Goal: Task Accomplishment & Management: Complete application form

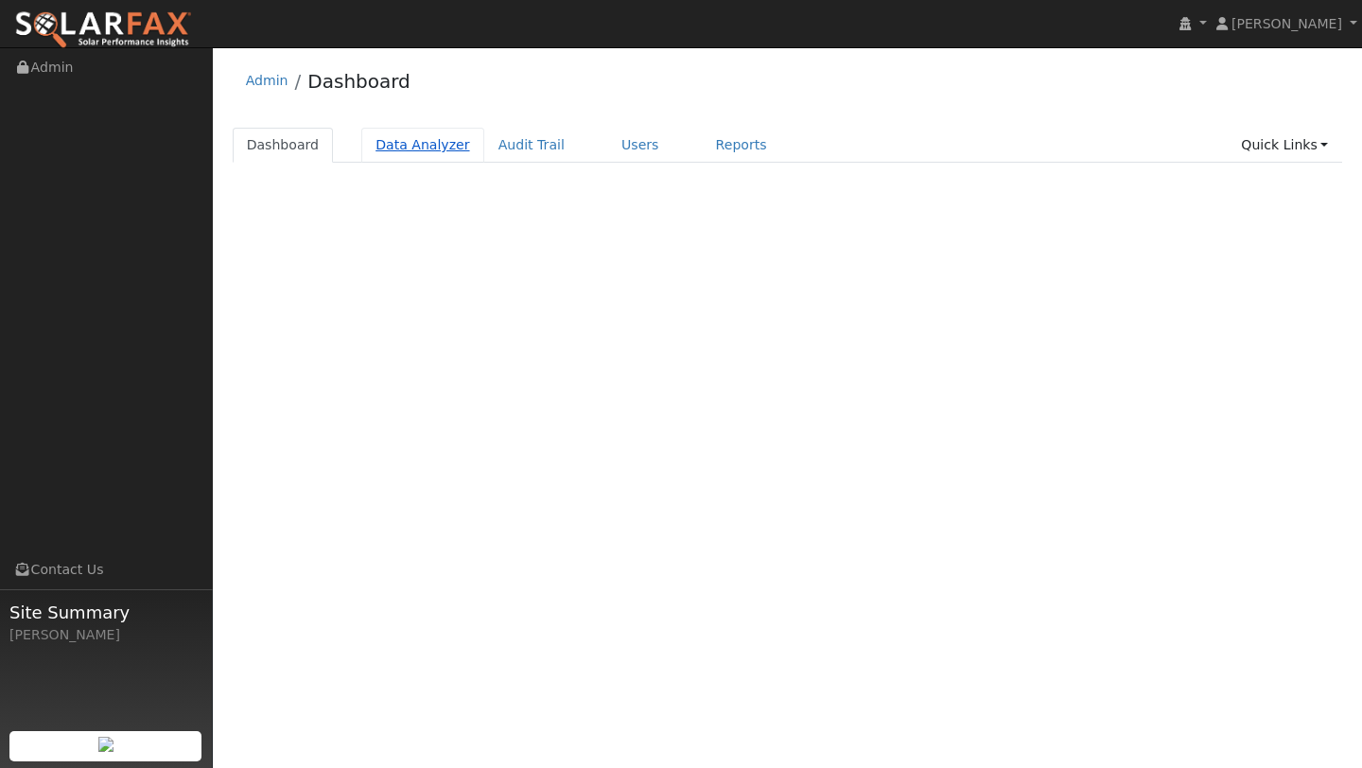
click at [439, 133] on link "Data Analyzer" at bounding box center [422, 145] width 123 height 35
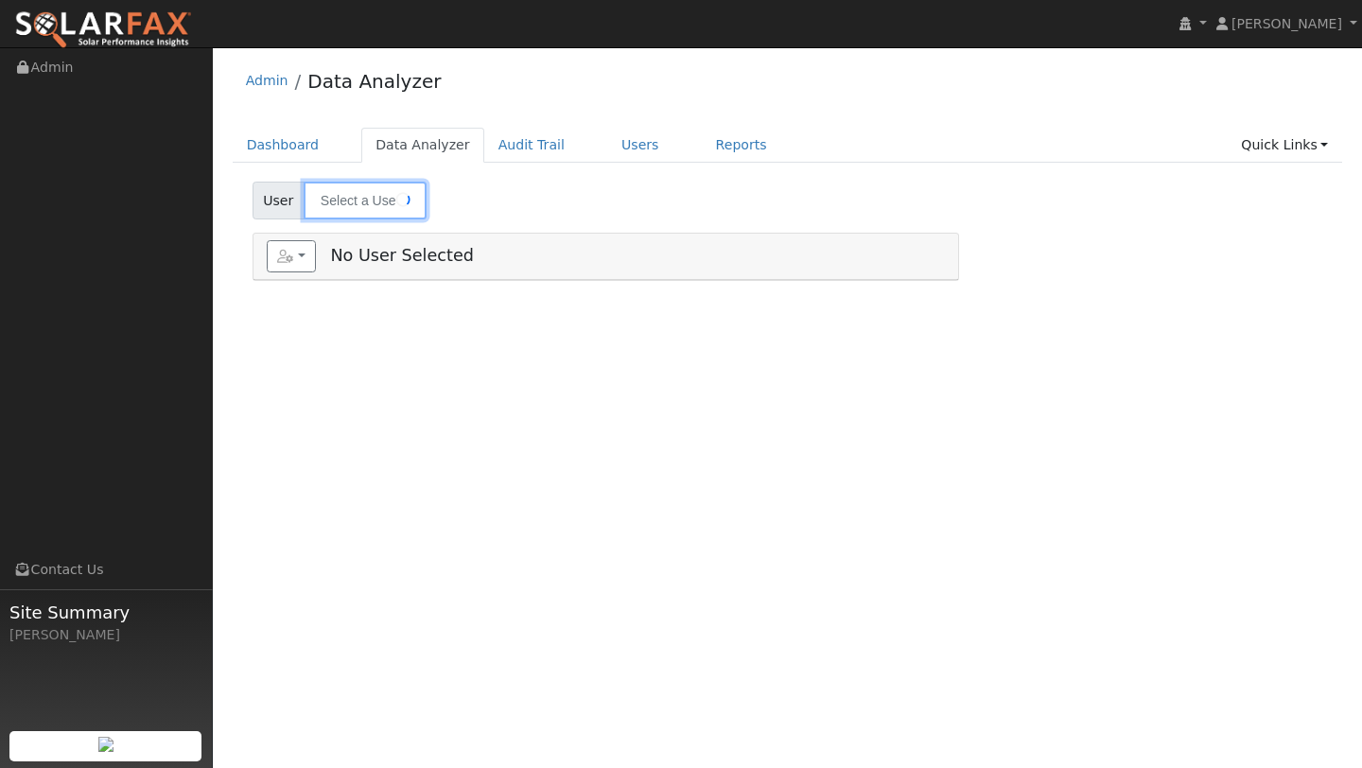
type input "Gaurang Katre"
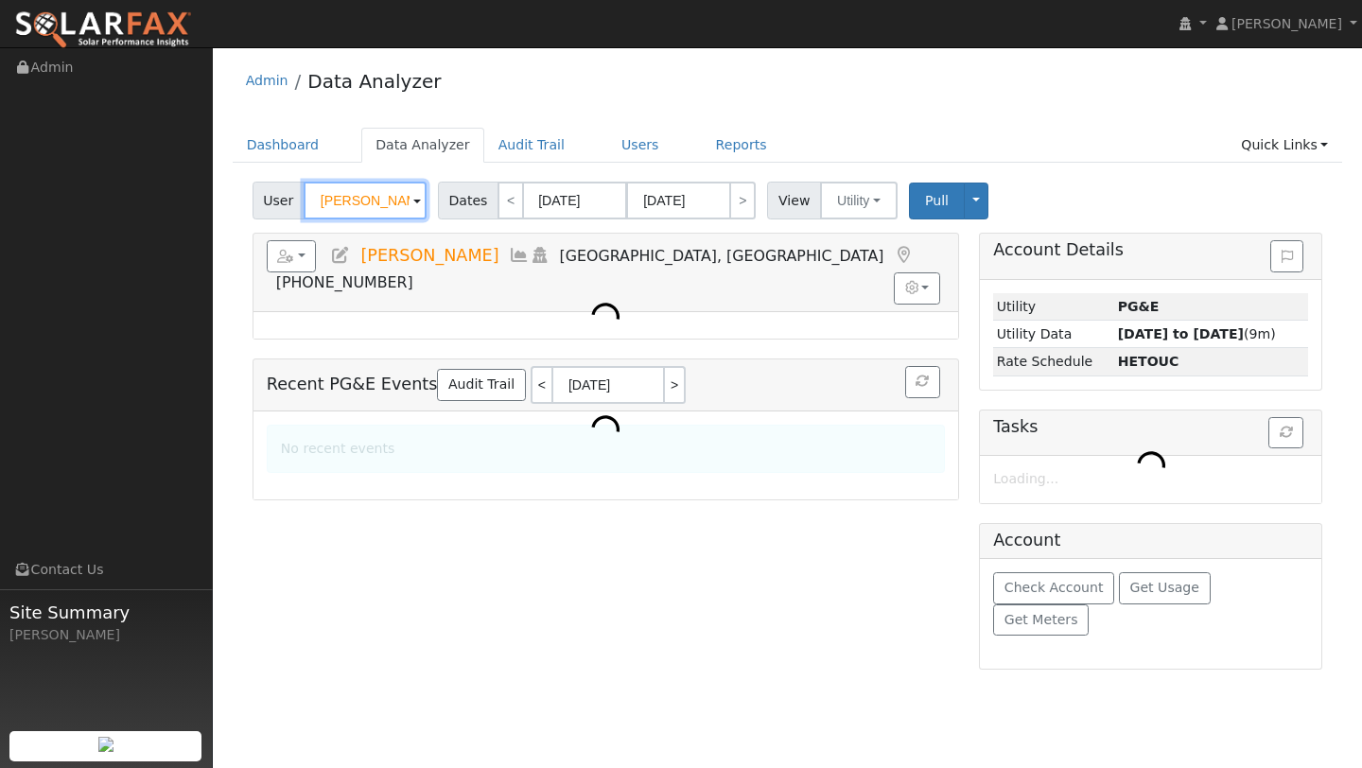
click at [343, 212] on input "Gaurang Katre" at bounding box center [365, 201] width 123 height 38
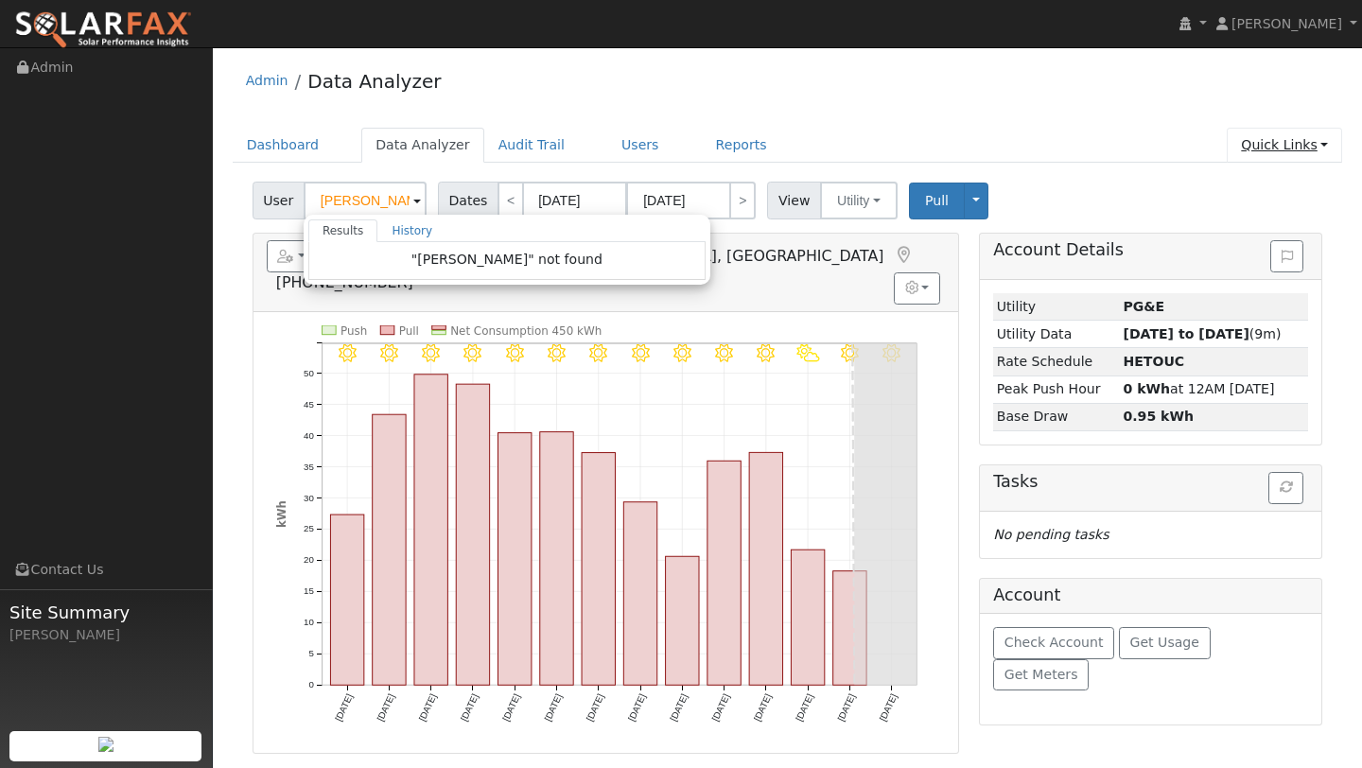
click at [1315, 151] on link "Quick Links" at bounding box center [1284, 145] width 115 height 35
type input "Gaurang Katre"
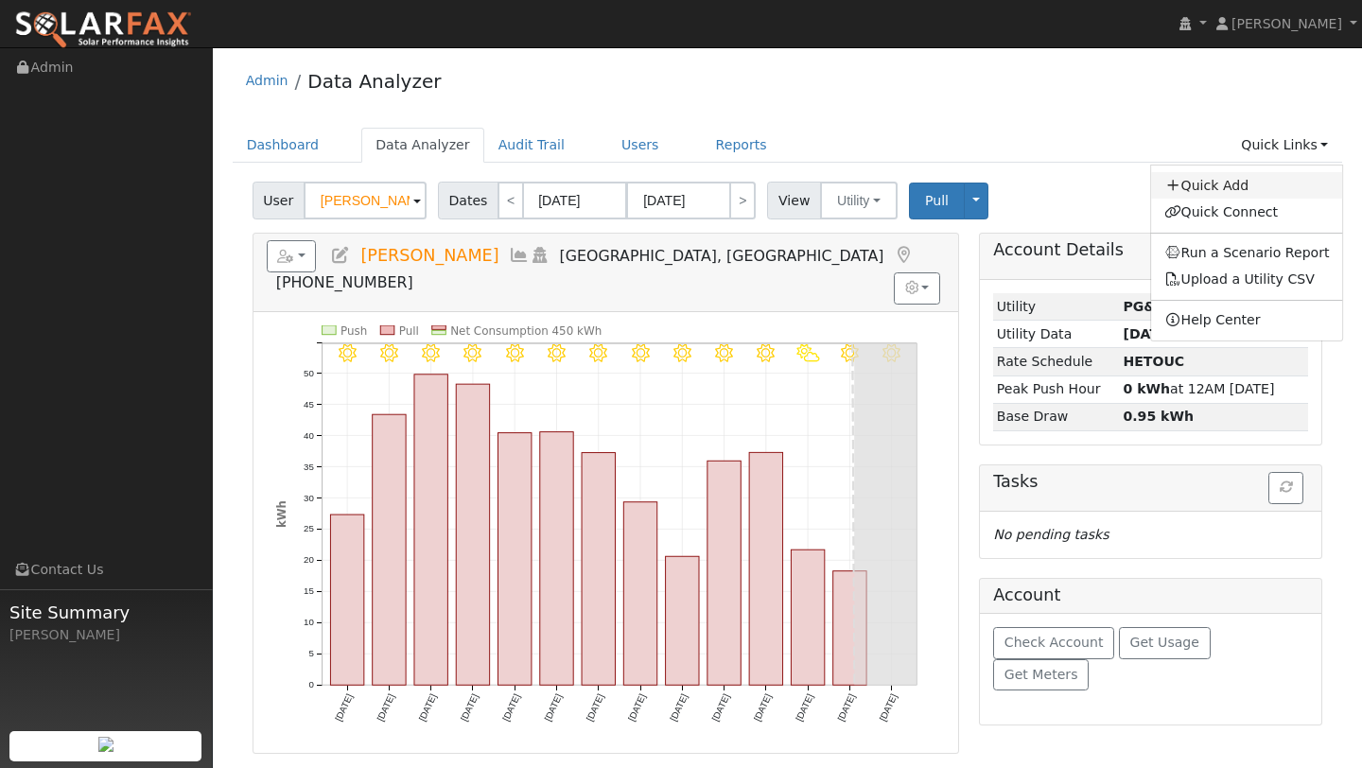
click at [1212, 192] on link "Quick Add" at bounding box center [1247, 185] width 192 height 26
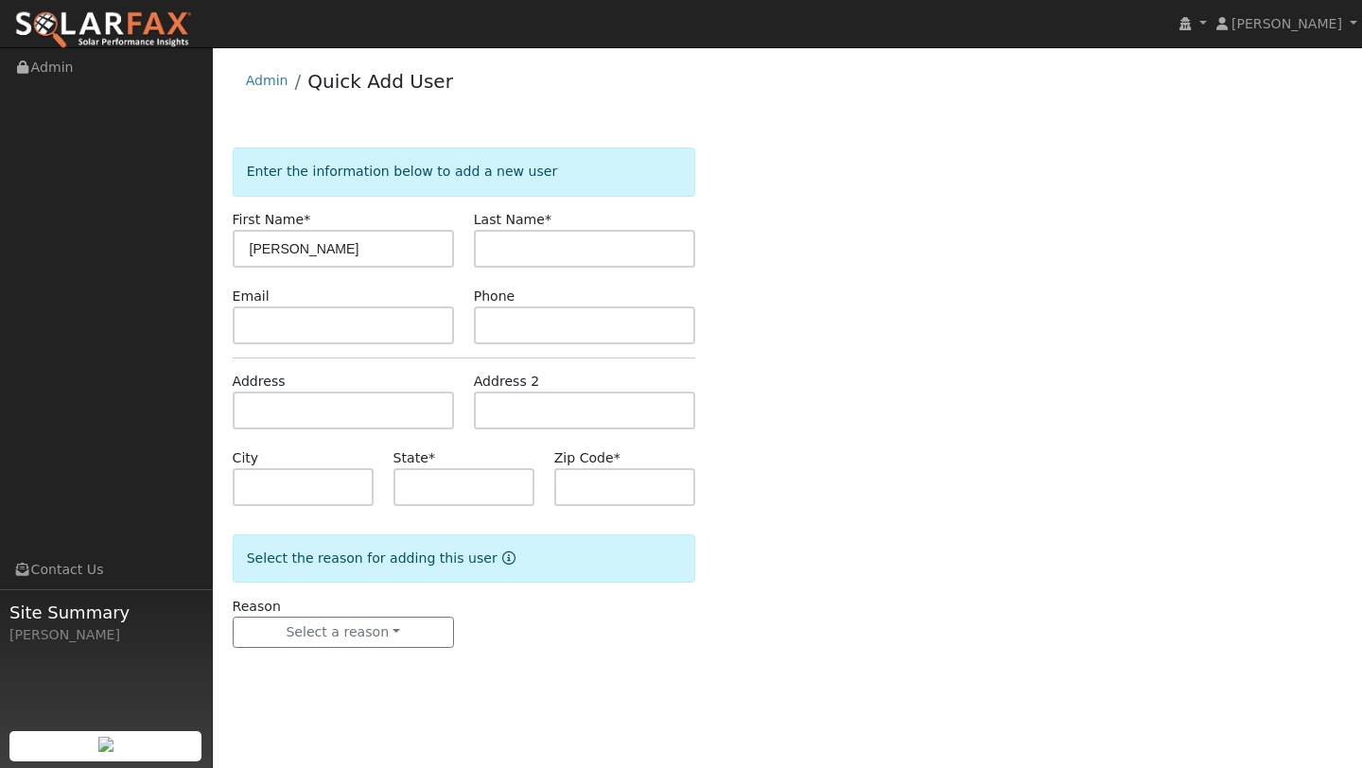
type input "[PERSON_NAME]"
click at [517, 242] on input "text" at bounding box center [584, 249] width 221 height 38
type input "C"
type input "Caedo"
click at [291, 400] on input "text" at bounding box center [343, 411] width 221 height 38
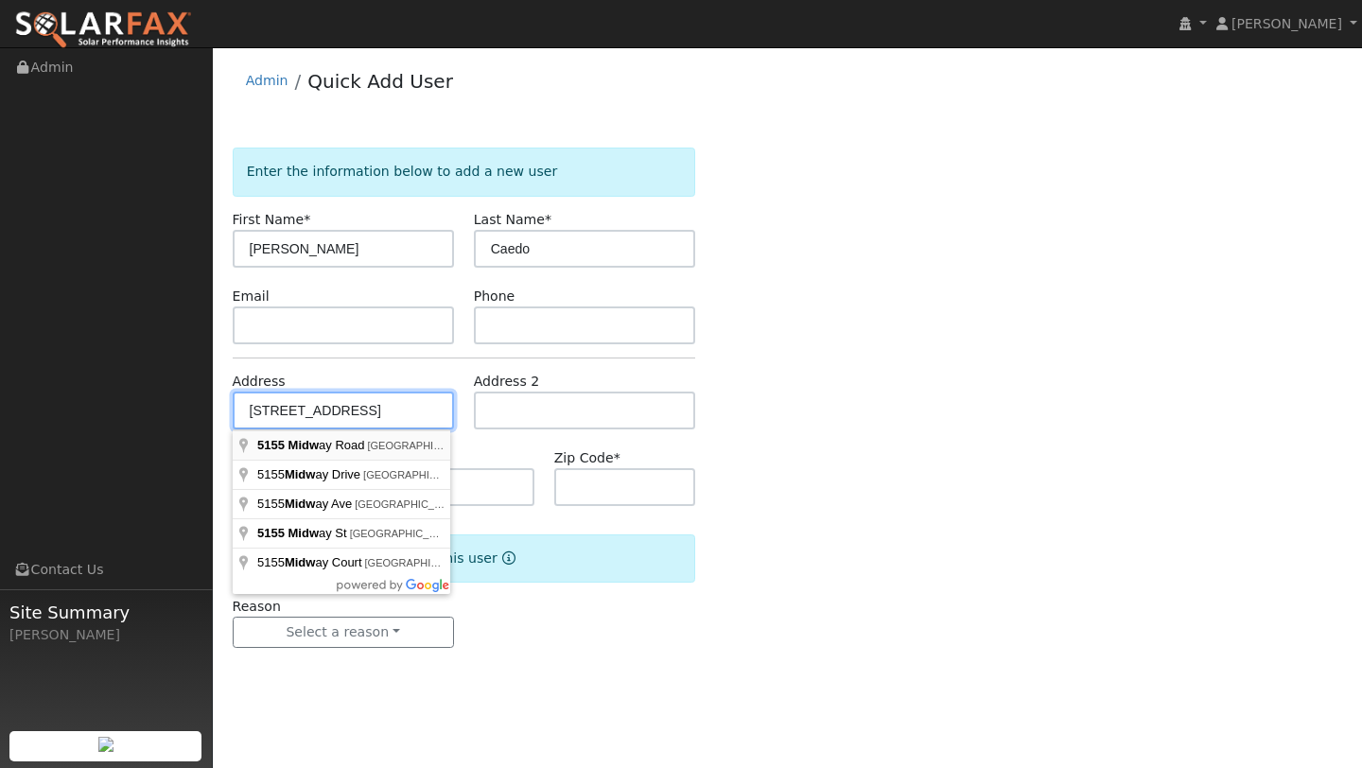
type input "[STREET_ADDRESS]"
type input "[GEOGRAPHIC_DATA]"
type input "CA"
type input "95688"
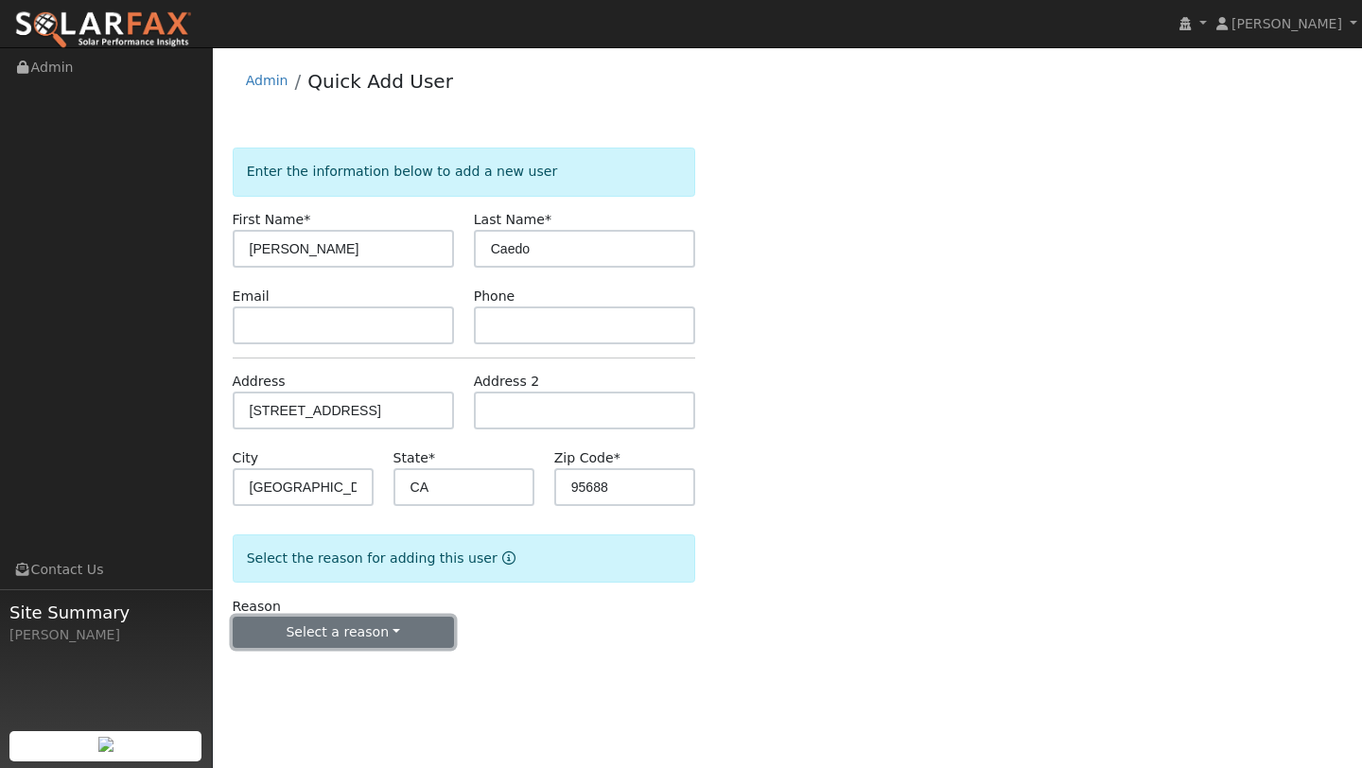
click at [341, 630] on button "Select a reason" at bounding box center [343, 633] width 221 height 32
click at [332, 646] on button "Select a reason" at bounding box center [343, 633] width 221 height 32
click at [326, 634] on button "Select a reason" at bounding box center [343, 633] width 221 height 32
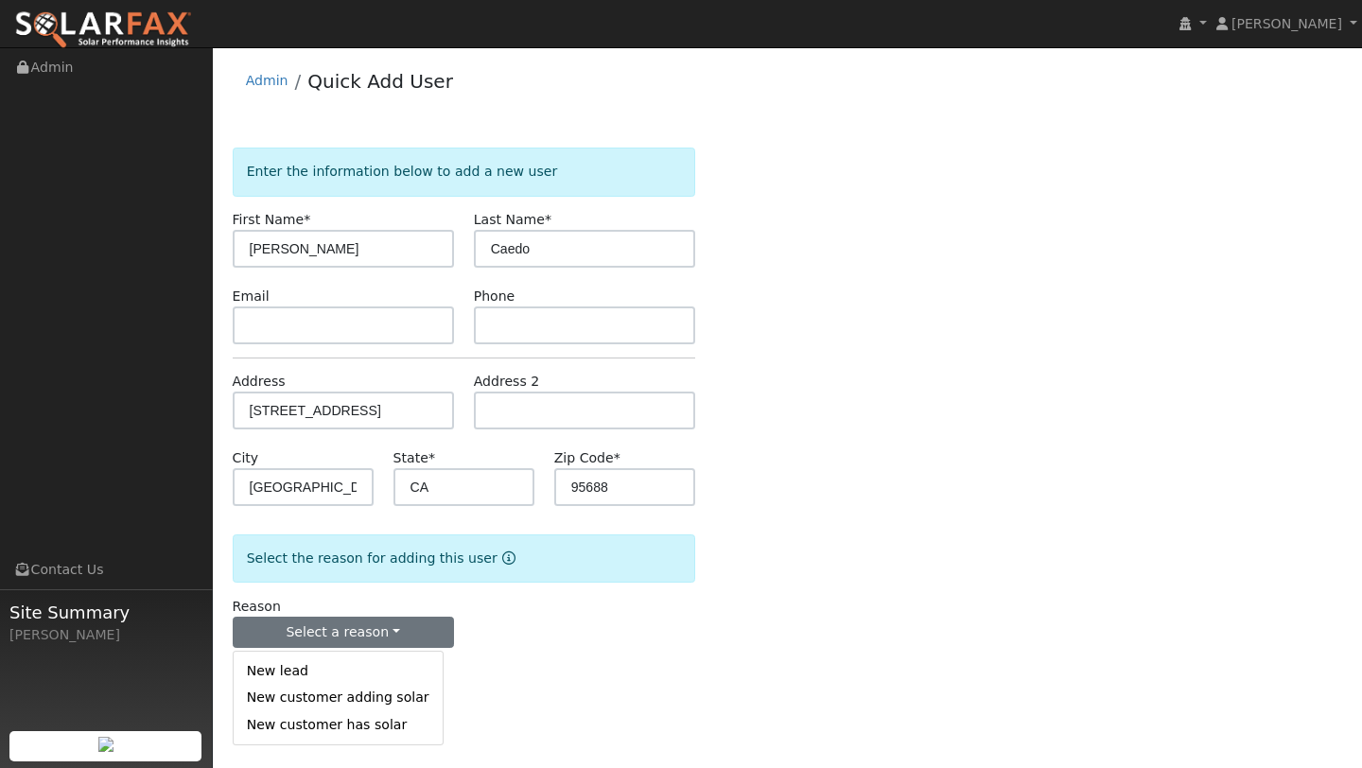
click at [328, 656] on div "New lead New customer adding solar New customer has solar" at bounding box center [338, 698] width 211 height 95
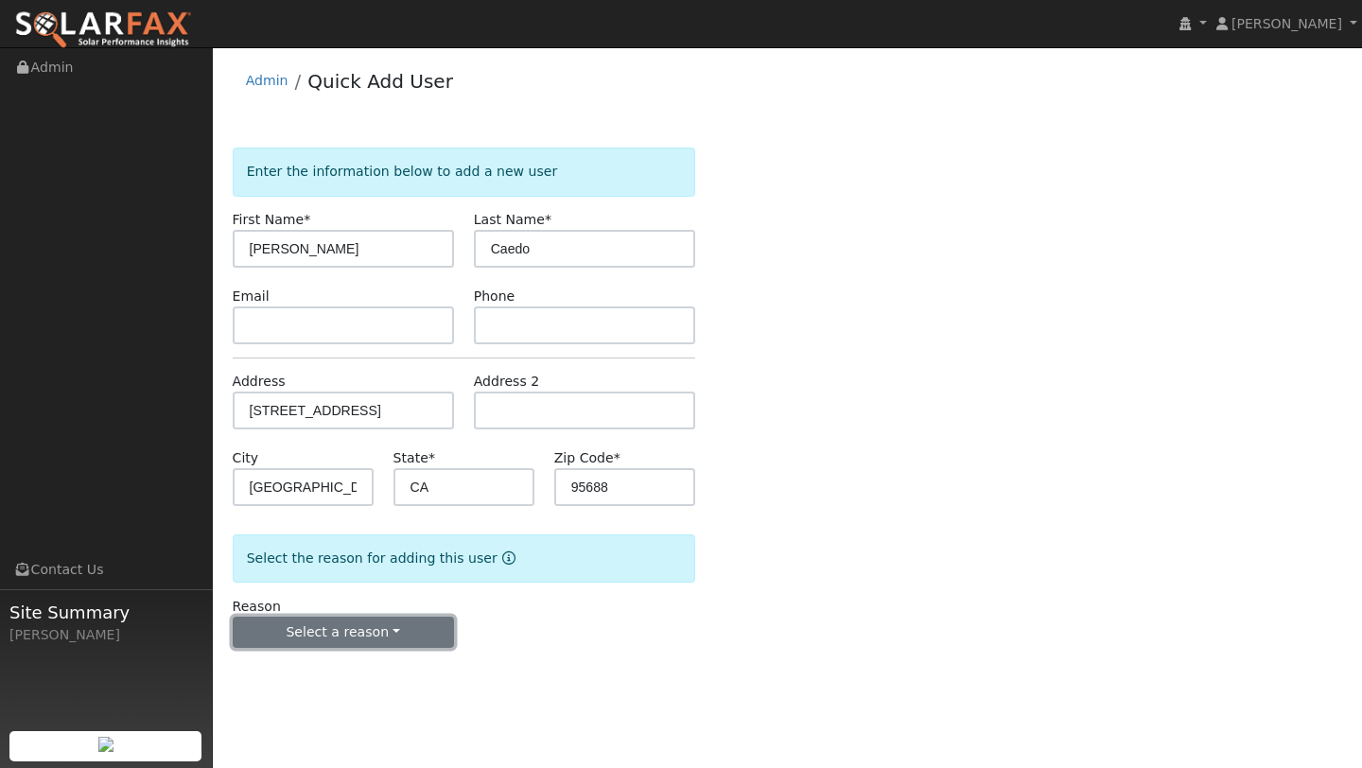
click at [327, 644] on button "Select a reason" at bounding box center [343, 633] width 221 height 32
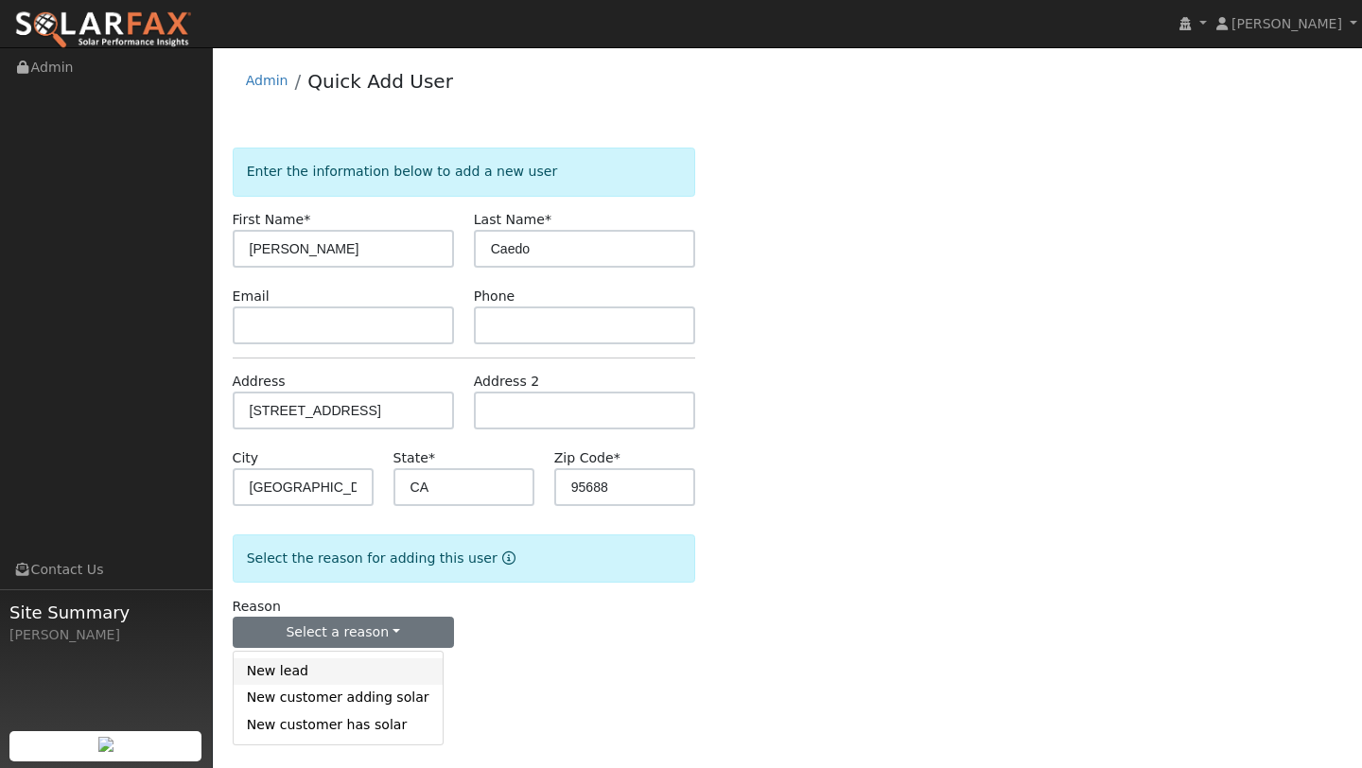
click at [332, 665] on link "New lead" at bounding box center [338, 671] width 209 height 26
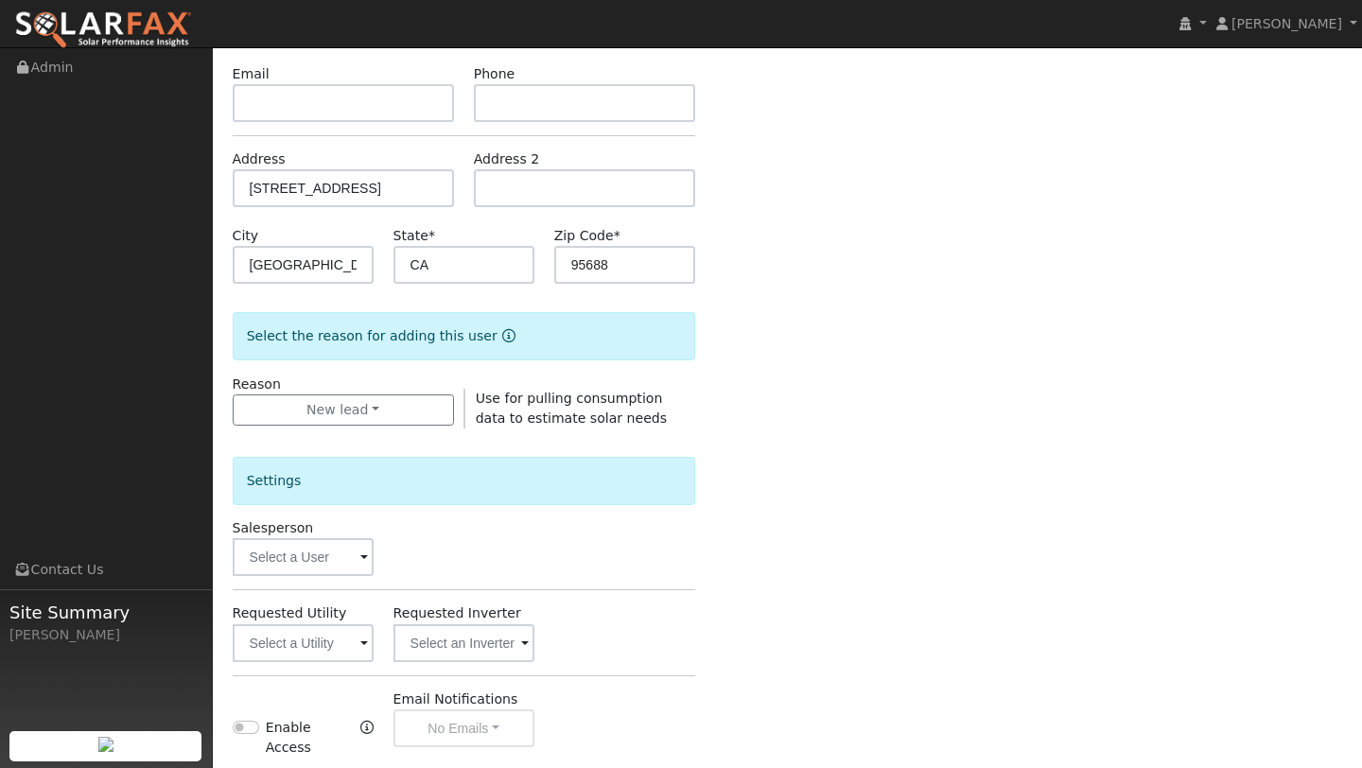
scroll to position [457, 0]
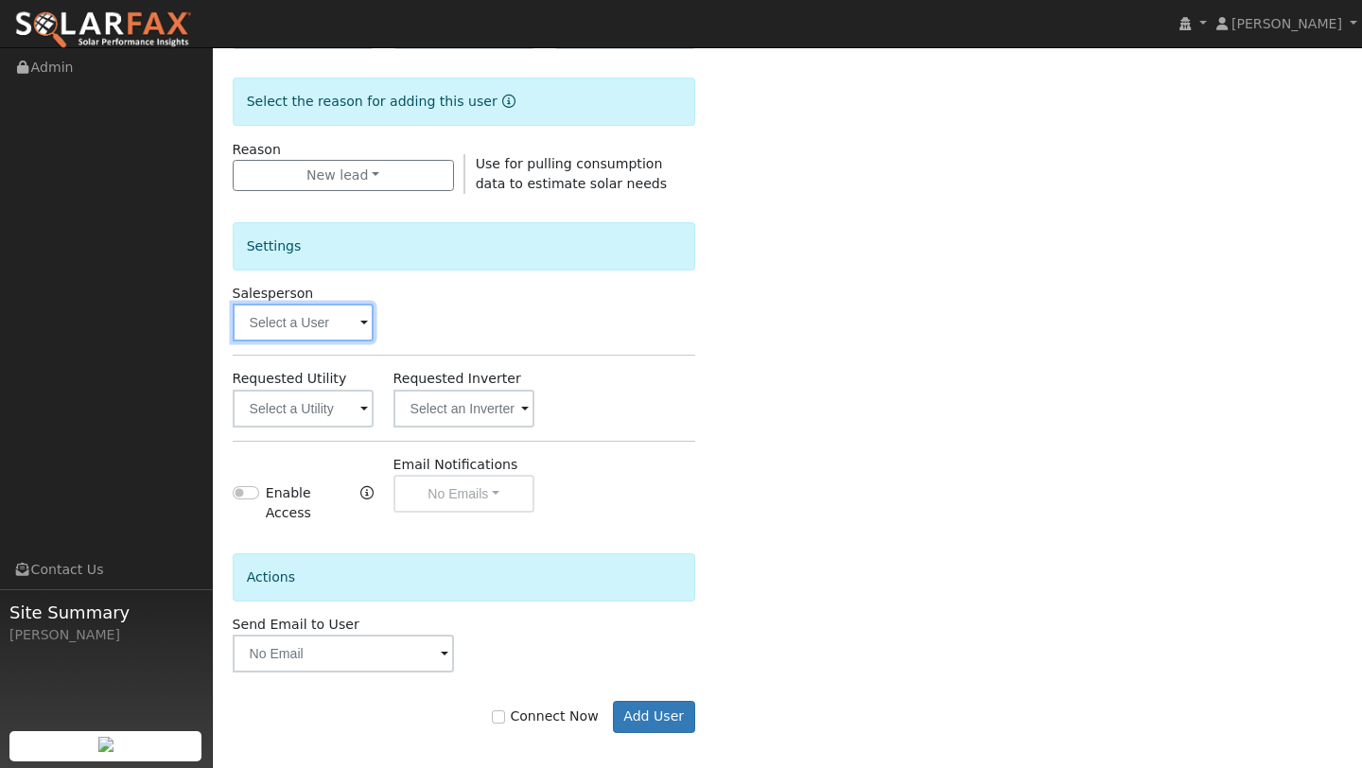
click at [277, 322] on input "text" at bounding box center [303, 323] width 141 height 38
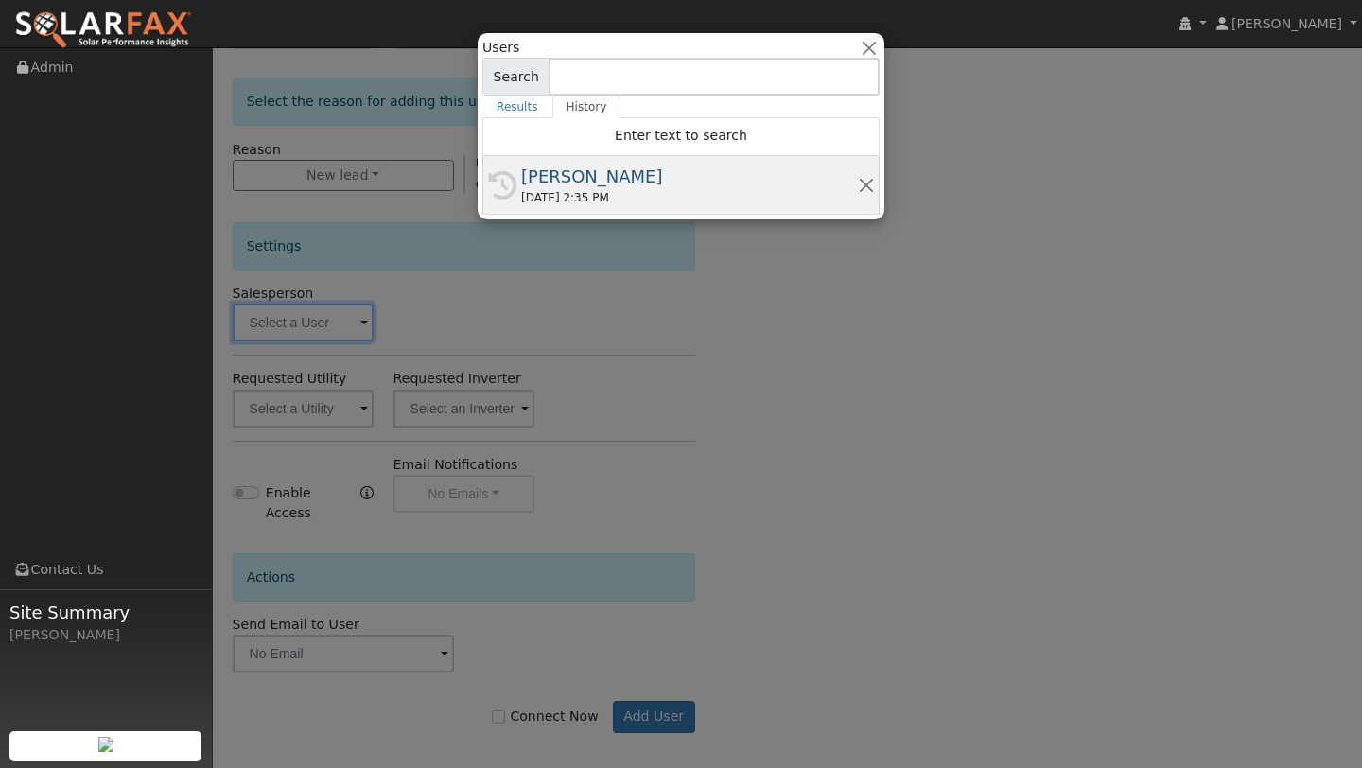
click at [553, 187] on div "[PERSON_NAME]" at bounding box center [689, 177] width 337 height 26
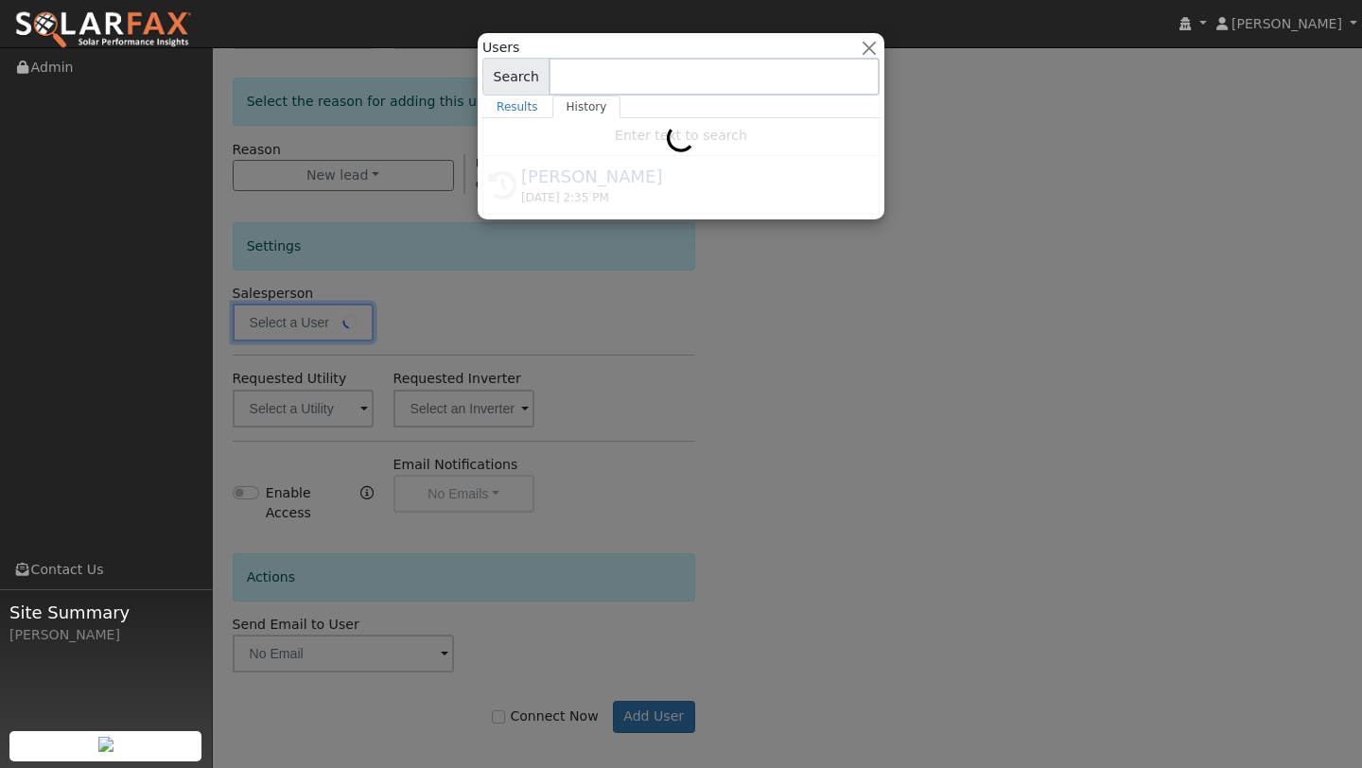
type input "[PERSON_NAME]"
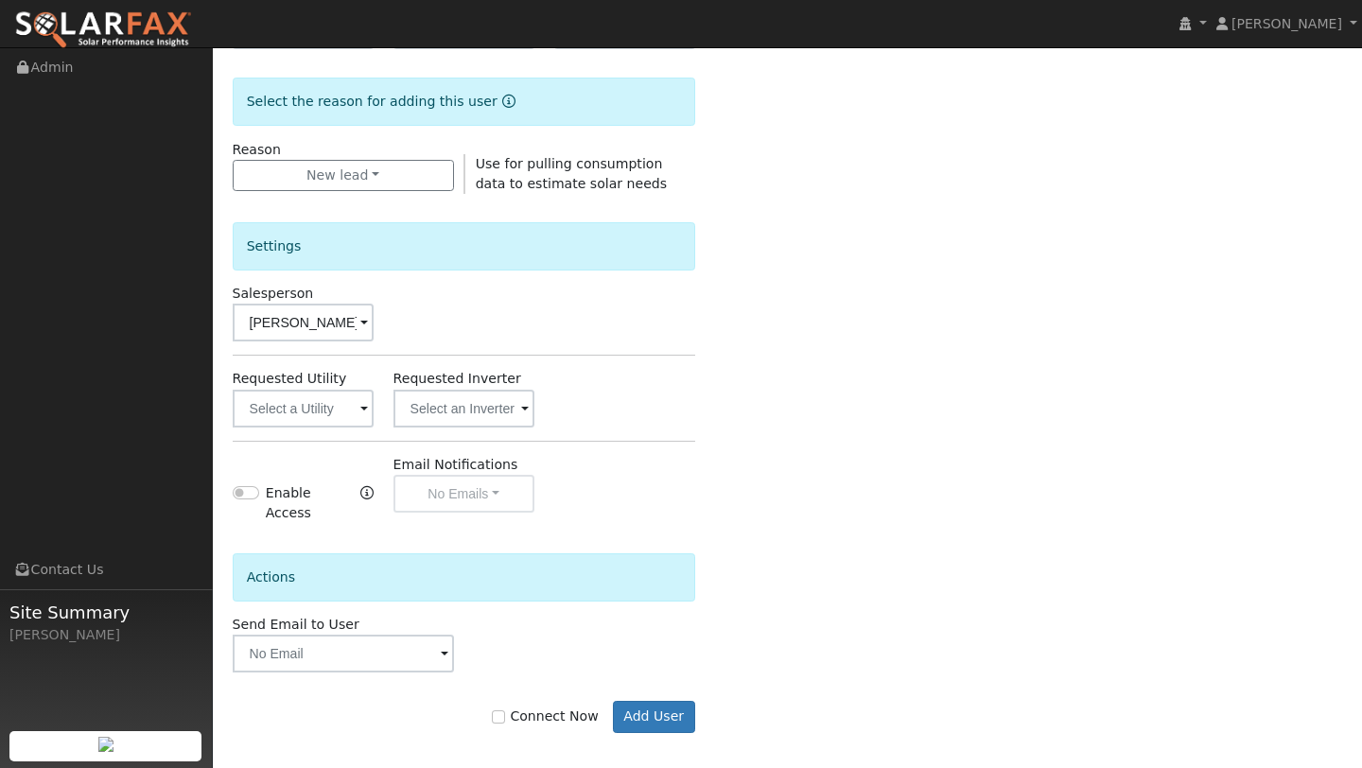
click at [664, 686] on div "Connect Now Add User" at bounding box center [463, 702] width 482 height 61
click at [664, 705] on button "Add User" at bounding box center [654, 717] width 82 height 32
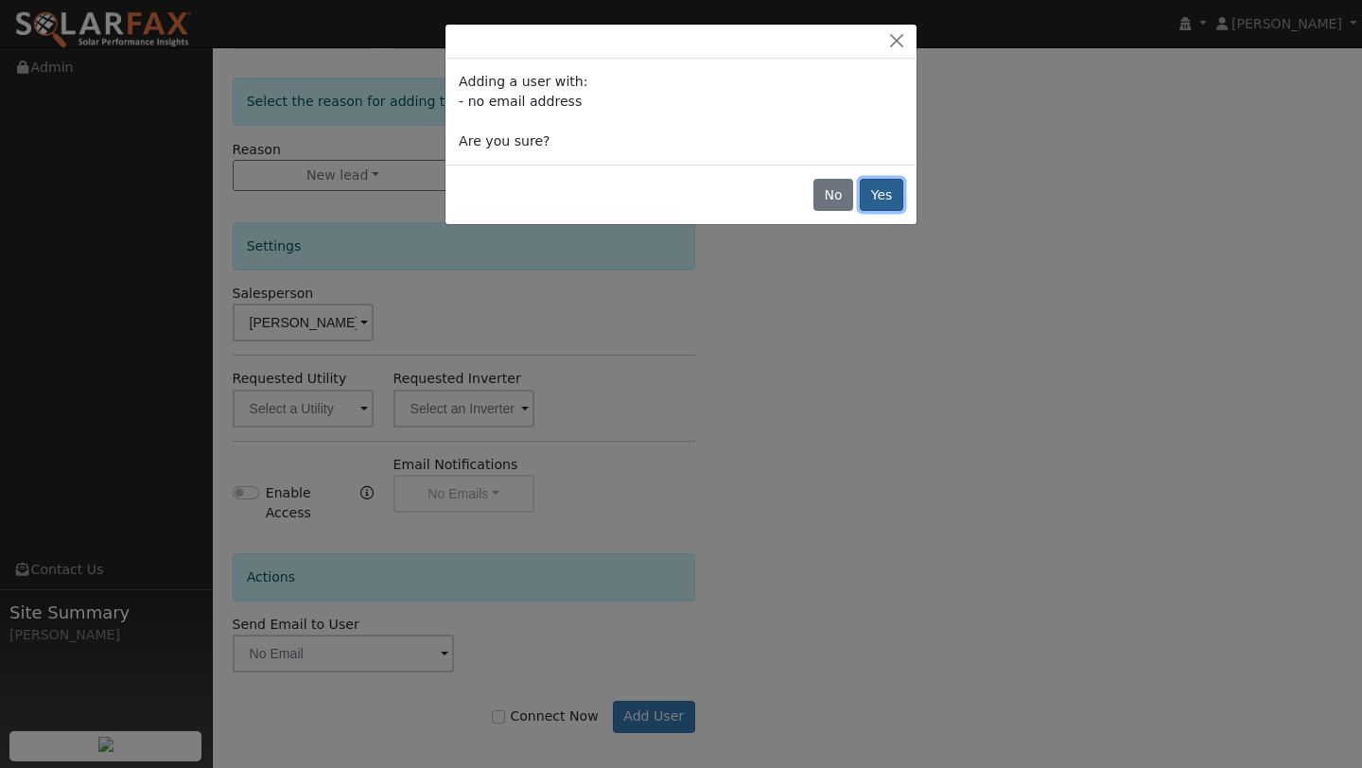
click at [880, 188] on button "Yes" at bounding box center [882, 195] width 44 height 32
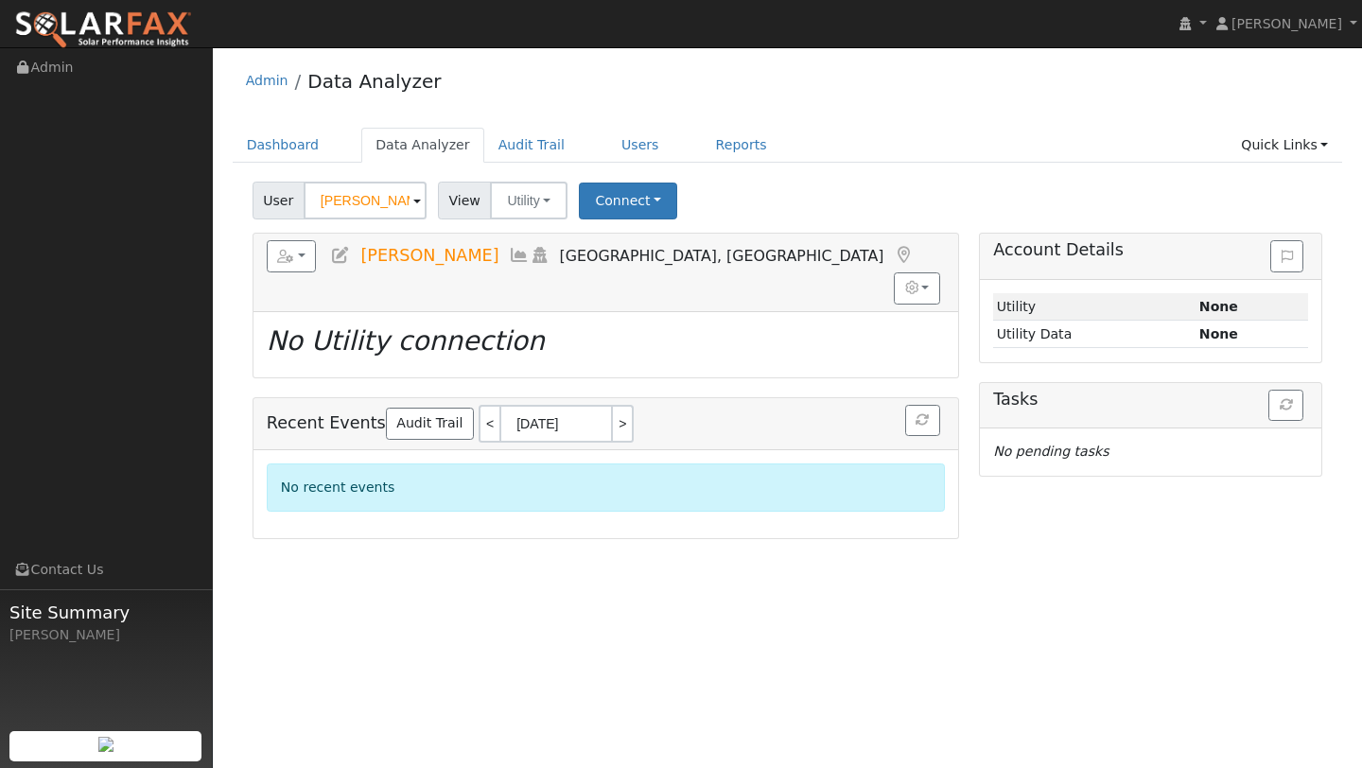
click at [1304, 124] on div "Admin Data Analyzer Dashboard Data Analyzer Audit Trail Users Reports Quick Lin…" at bounding box center [787, 298] width 1130 height 482
click at [1307, 142] on link "Quick Links" at bounding box center [1284, 145] width 115 height 35
click at [1240, 200] on link "Quick Connect" at bounding box center [1247, 212] width 192 height 26
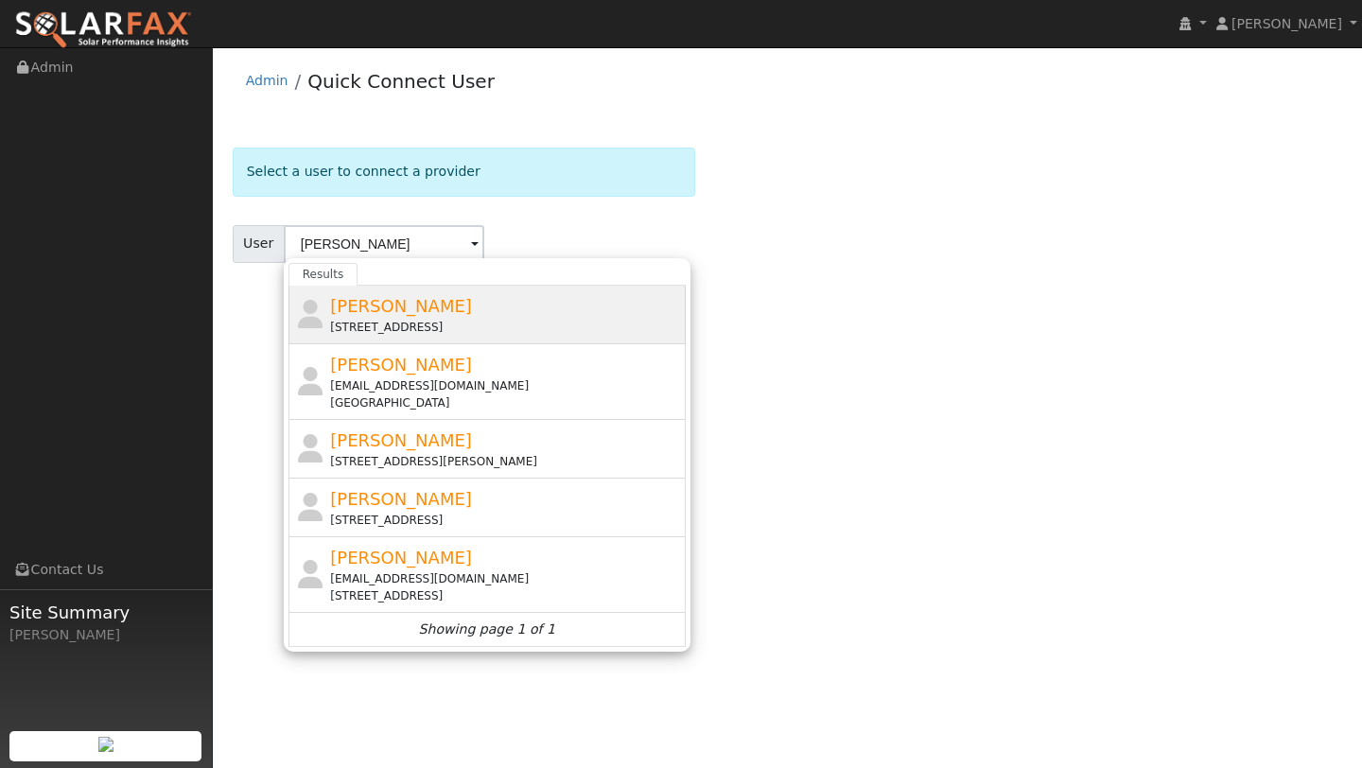
click at [547, 323] on div "[STREET_ADDRESS]" at bounding box center [505, 327] width 351 height 17
type input "[PERSON_NAME]"
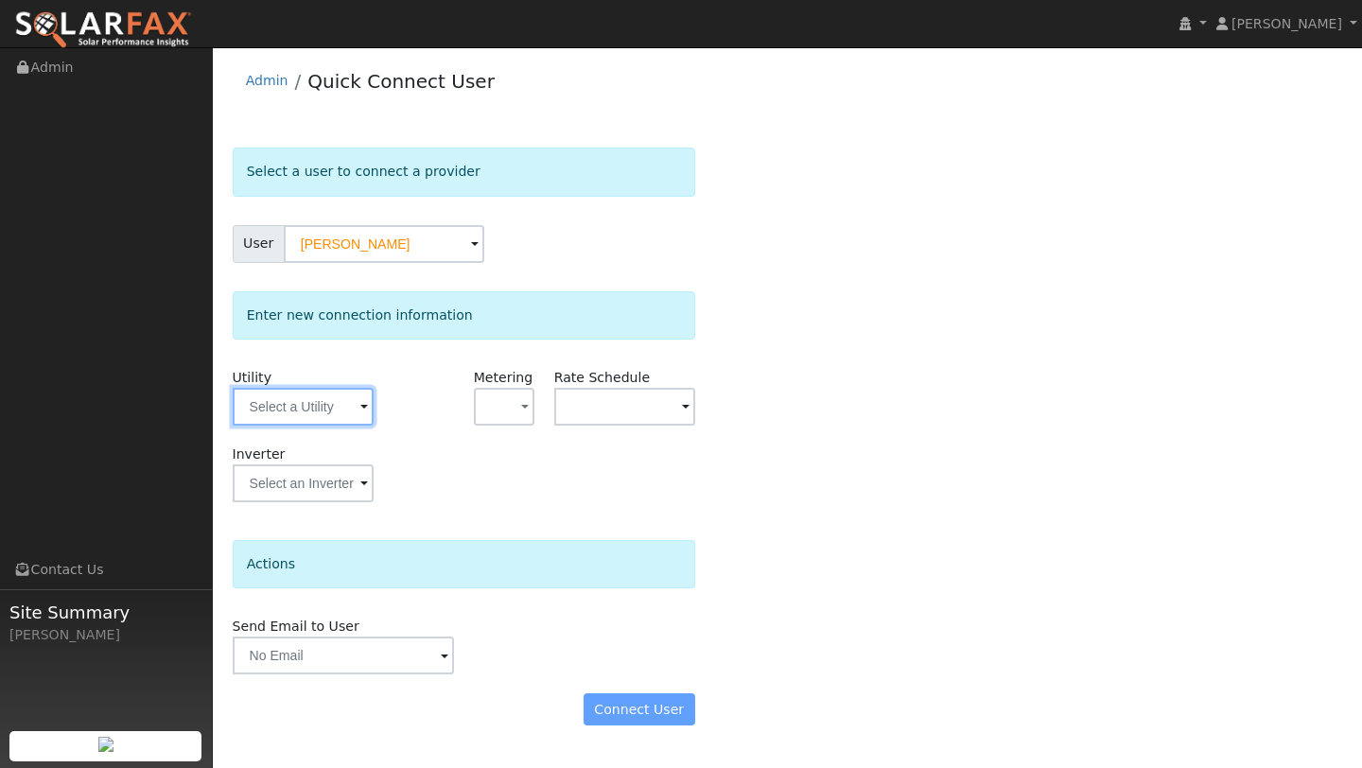
click at [324, 417] on input "text" at bounding box center [303, 407] width 141 height 38
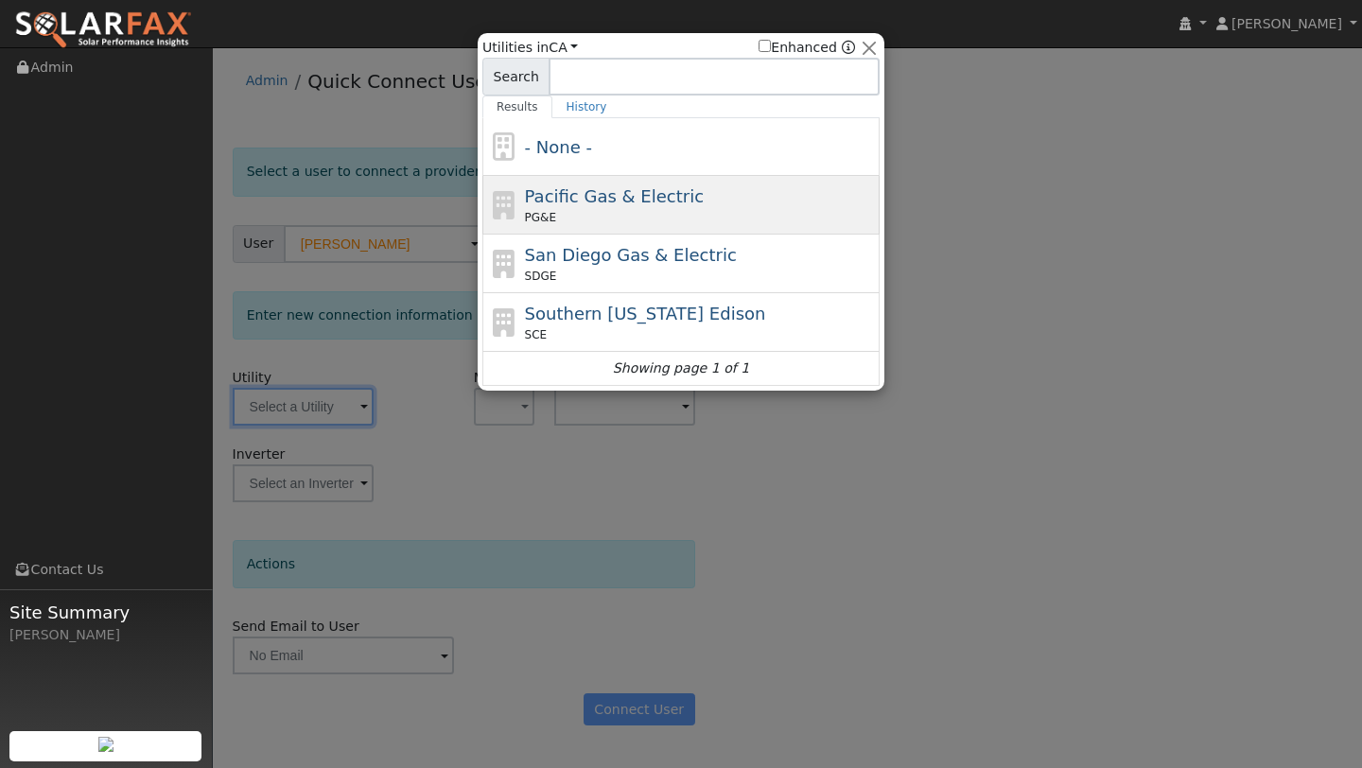
click at [544, 196] on span "Pacific Gas & Electric" at bounding box center [614, 196] width 179 height 20
type input "PG&E"
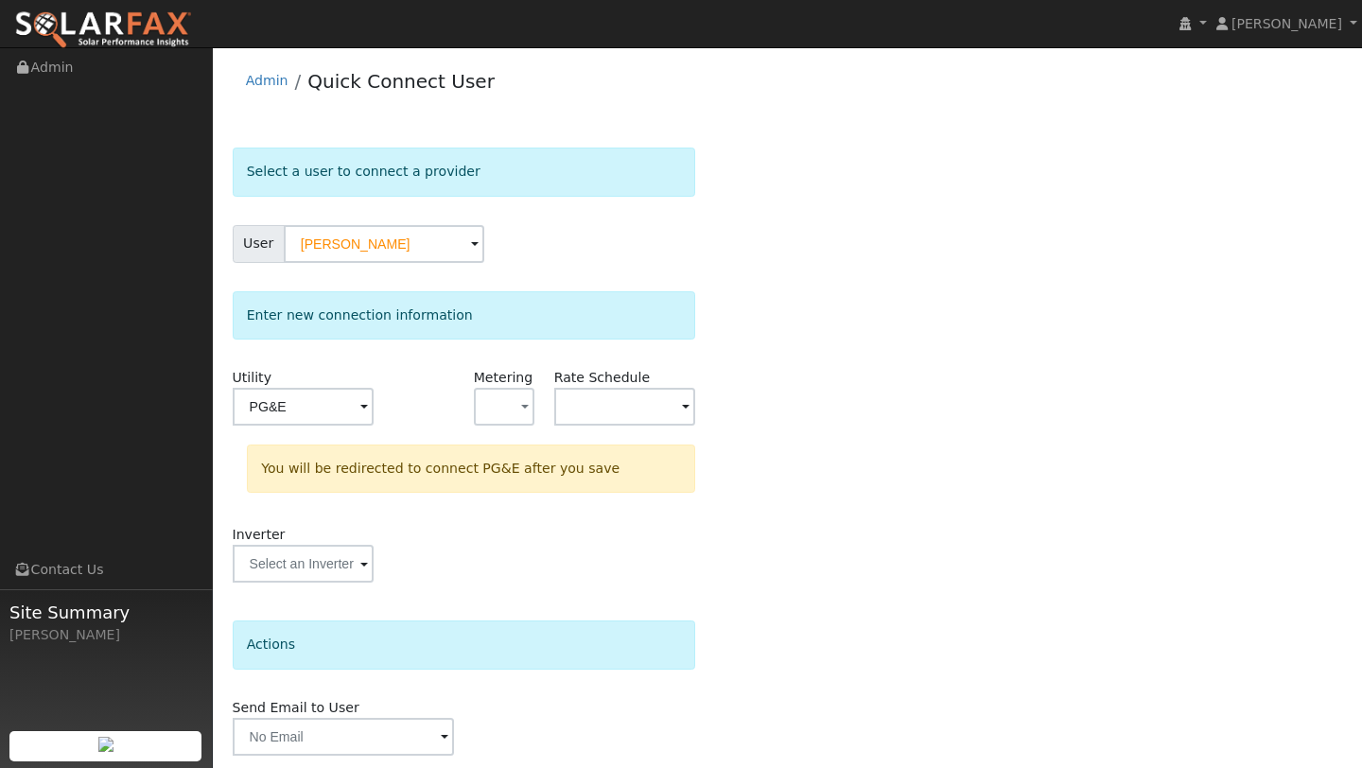
scroll to position [66, 0]
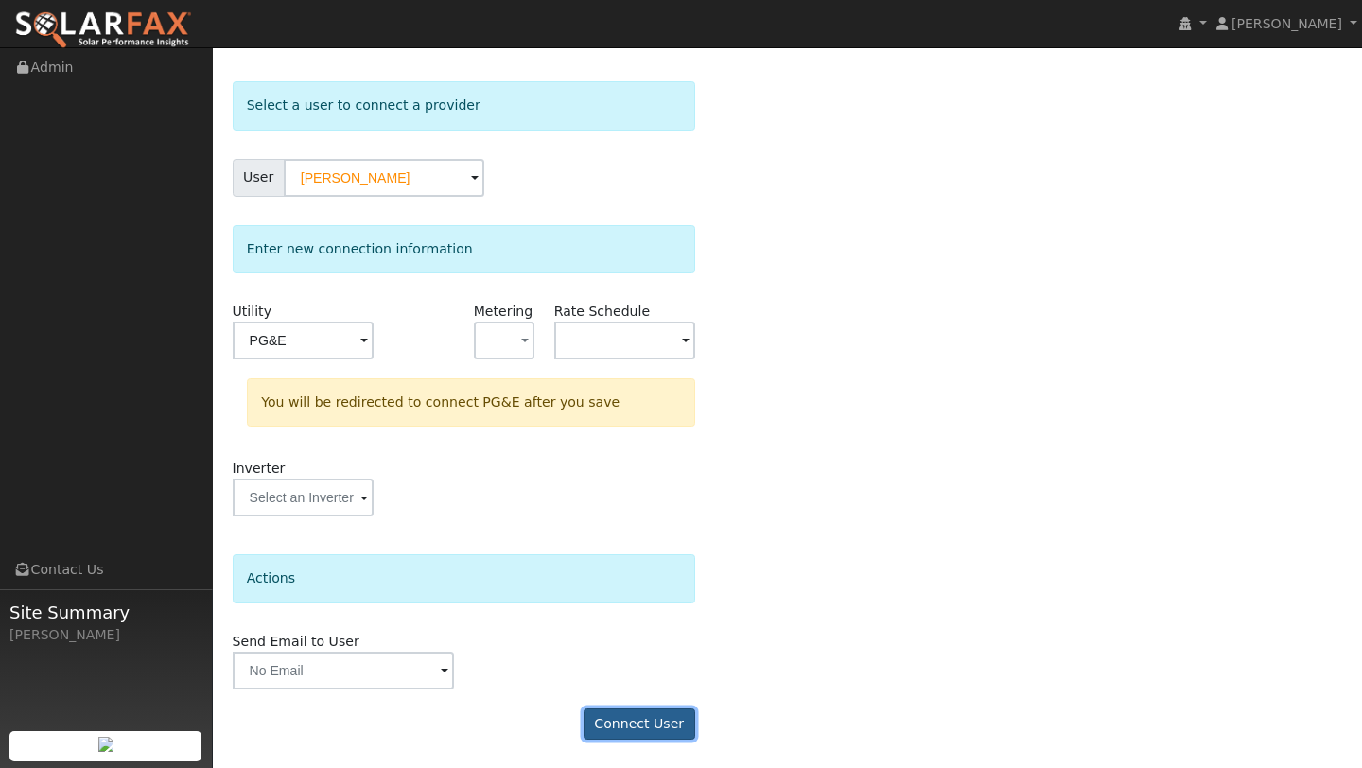
click at [654, 709] on button "Connect User" at bounding box center [640, 724] width 112 height 32
